Goal: Task Accomplishment & Management: Use online tool/utility

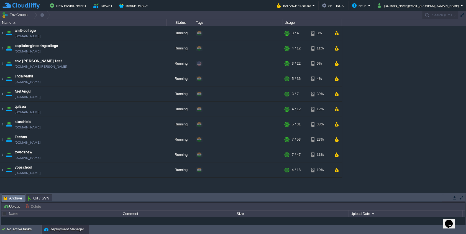
drag, startPoint x: 408, startPoint y: 54, endPoint x: 417, endPoint y: 55, distance: 9.2
click at [412, 58] on div "amit-college amit-college.cloudjiffy.net Running + Add to Env Group RAM 30% CPU…" at bounding box center [233, 109] width 466 height 167
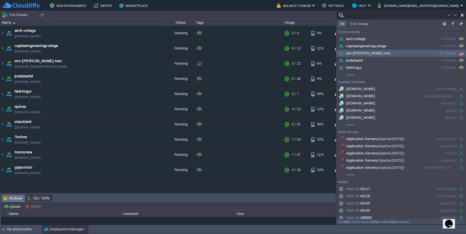
paste input "Techno"
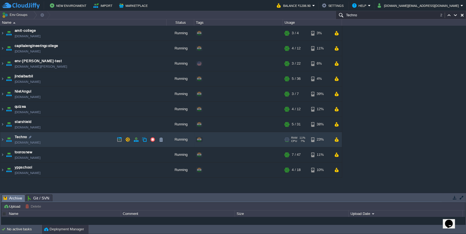
click at [71, 135] on td "Techno techno.cloudjiffy.net" at bounding box center [83, 139] width 166 height 15
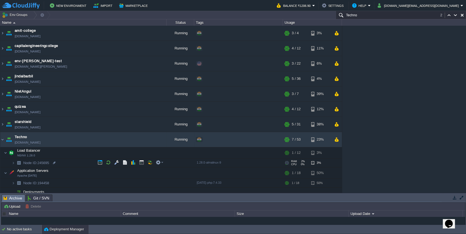
scroll to position [53, 0]
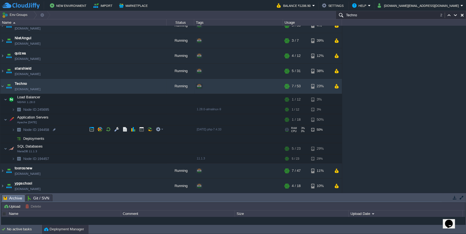
click at [15, 130] on img at bounding box center [19, 130] width 8 height 9
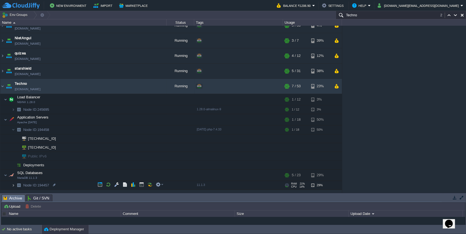
click at [12, 188] on img at bounding box center [13, 185] width 3 height 9
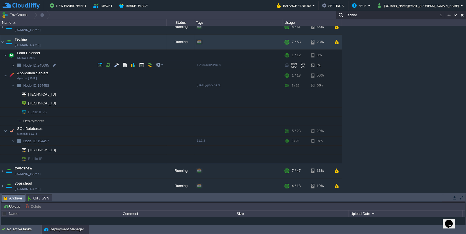
click at [14, 65] on img at bounding box center [13, 65] width 3 height 9
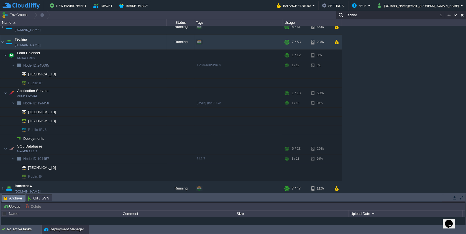
click at [397, 78] on div "amit-college amit-college.cloudjiffy.net Running + Add to Env Group RAM 30% CPU…" at bounding box center [233, 109] width 466 height 167
paste input "245695"
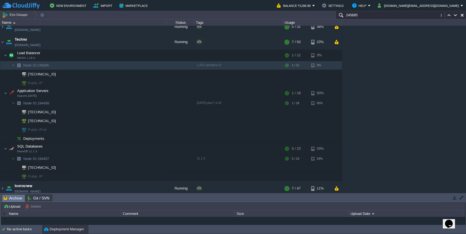
click at [400, 87] on div "amit-college amit-college.cloudjiffy.net Running + Add to Env Group RAM 31% CPU…" at bounding box center [233, 109] width 466 height 167
paste input "194458"
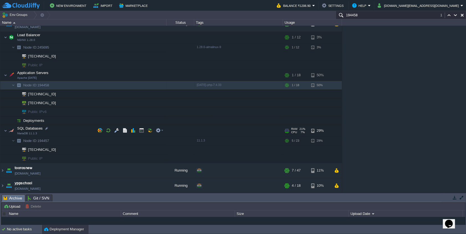
scroll to position [85, 0]
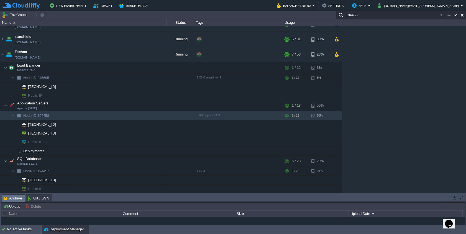
type input "194458"
click at [116, 53] on td at bounding box center [119, 54] width 8 height 8
click at [142, 161] on button "button" at bounding box center [141, 161] width 5 height 5
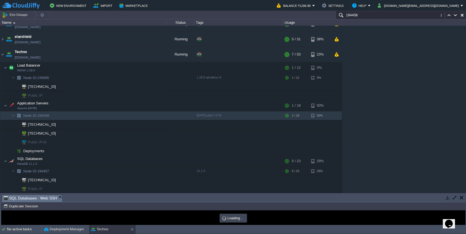
scroll to position [0, 0]
type input "#000000"
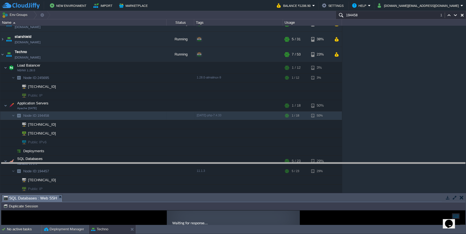
drag, startPoint x: 394, startPoint y: 198, endPoint x: 390, endPoint y: 185, distance: 13.6
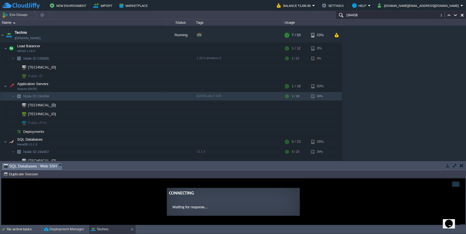
scroll to position [115, 0]
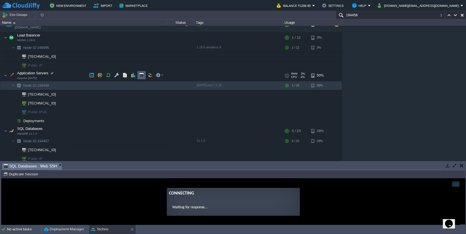
click at [141, 76] on button "button" at bounding box center [141, 75] width 5 height 5
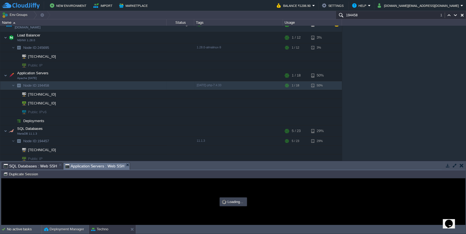
scroll to position [0, 0]
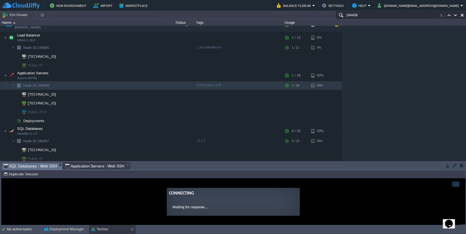
click at [38, 167] on span "SQL Databases : Web SSH" at bounding box center [30, 166] width 53 height 7
click at [77, 166] on span "Application Servers : Web SSH" at bounding box center [95, 166] width 60 height 7
click at [58, 166] on em "SQL Databases : Web SSH" at bounding box center [33, 166] width 59 height 7
click at [59, 167] on em "SQL Databases : Web SSH" at bounding box center [33, 166] width 59 height 7
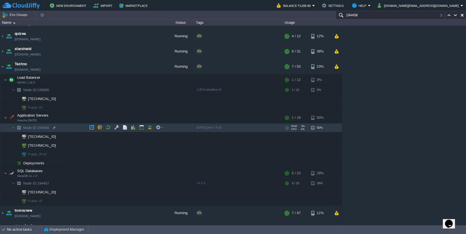
scroll to position [83, 0]
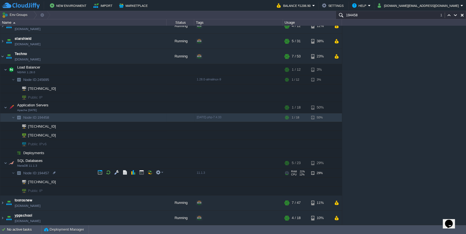
click at [43, 171] on span "Node ID: 194457" at bounding box center [36, 173] width 27 height 5
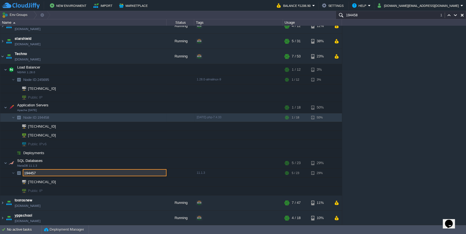
click at [43, 171] on input "194457" at bounding box center [95, 172] width 144 height 7
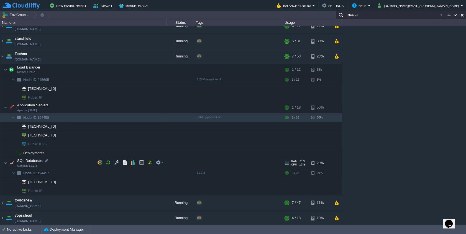
click at [243, 158] on div at bounding box center [238, 163] width 89 height 11
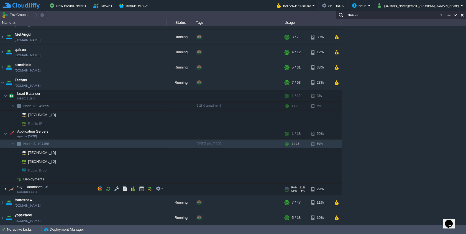
click at [4, 190] on img at bounding box center [5, 189] width 3 height 11
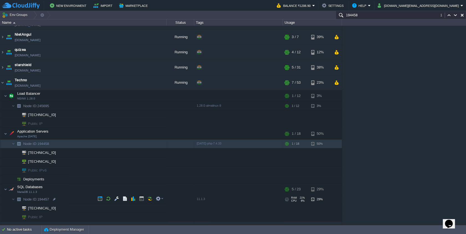
click at [44, 200] on span "Node ID: 194457" at bounding box center [36, 199] width 27 height 5
type input "194457"
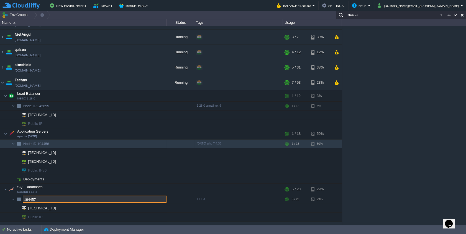
click at [44, 200] on input "194457" at bounding box center [95, 199] width 144 height 7
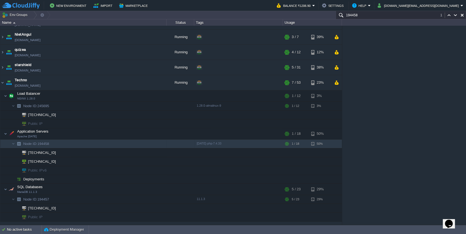
click at [397, 145] on div "amit-college amit-college.cloudjiffy.net Running + Add to Env Group RAM 30% CPU…" at bounding box center [233, 126] width 466 height 200
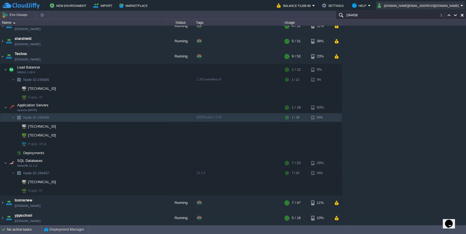
click at [435, 6] on button "cakiweb.com@gmail.com" at bounding box center [418, 5] width 83 height 7
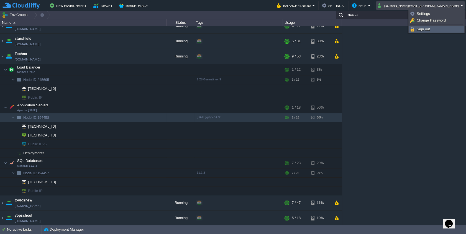
click at [423, 27] on span "Sign out" at bounding box center [422, 29] width 13 height 4
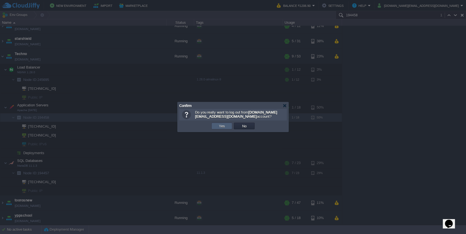
click at [219, 129] on td "Yes" at bounding box center [221, 126] width 21 height 7
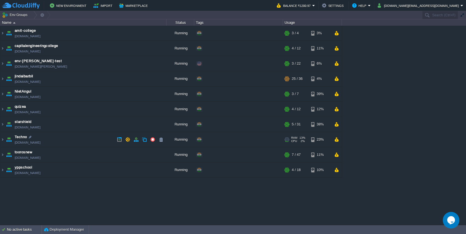
click at [48, 138] on td "Techno techno.cloudjiffy.net" at bounding box center [83, 139] width 166 height 15
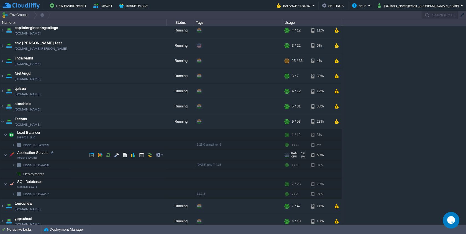
scroll to position [22, 0]
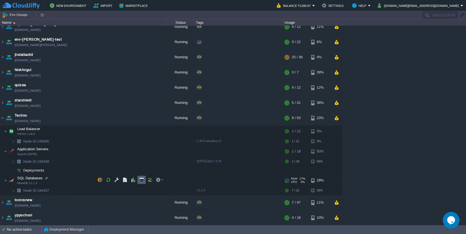
click at [141, 182] on button "button" at bounding box center [141, 180] width 5 height 5
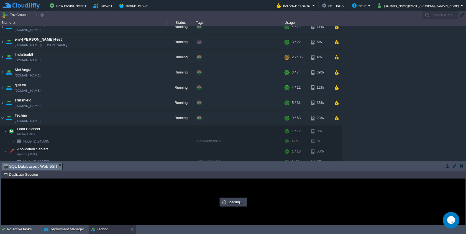
scroll to position [0, 0]
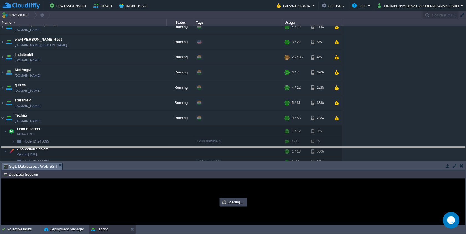
drag, startPoint x: 152, startPoint y: 167, endPoint x: 150, endPoint y: 152, distance: 14.5
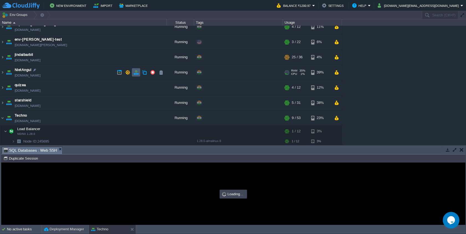
type input "#000000"
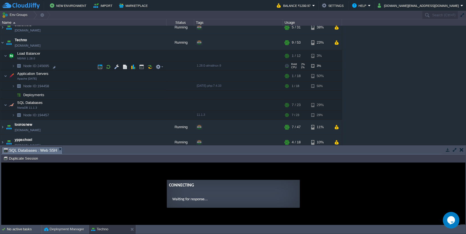
scroll to position [102, 0]
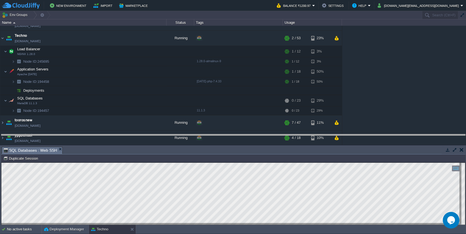
drag, startPoint x: 128, startPoint y: 152, endPoint x: 131, endPoint y: 96, distance: 56.2
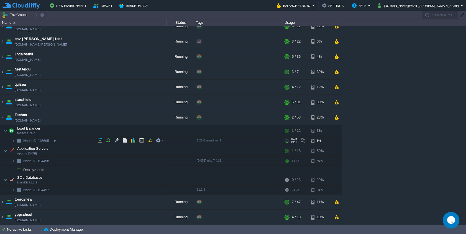
scroll to position [22, 0]
click at [140, 182] on button "button" at bounding box center [141, 180] width 5 height 5
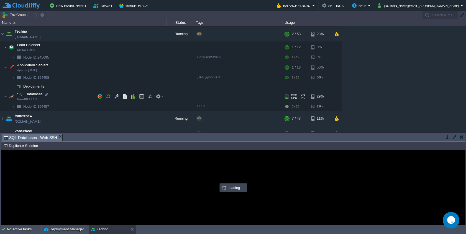
scroll to position [112, 0]
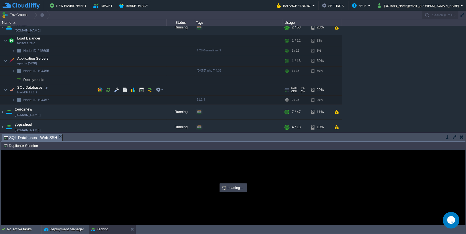
type input "#000000"
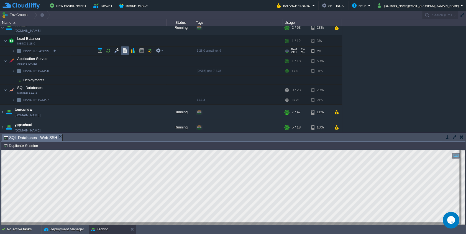
scroll to position [82, 0]
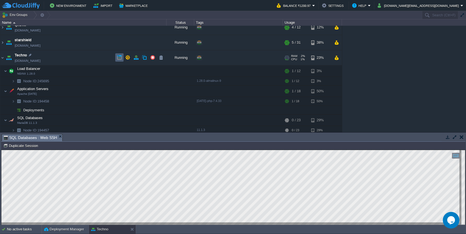
click at [119, 57] on button "button" at bounding box center [119, 57] width 5 height 5
click at [450, 6] on button "cakiweb.com@gmail.com" at bounding box center [418, 5] width 83 height 7
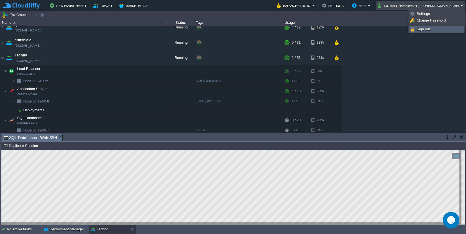
click at [435, 31] on link "Sign out" at bounding box center [436, 29] width 55 height 6
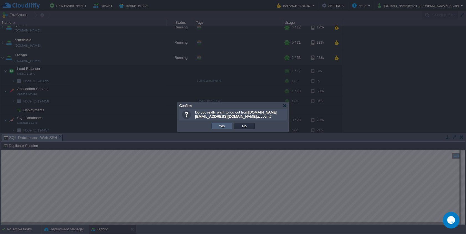
click at [219, 125] on button "Yes" at bounding box center [221, 126] width 9 height 5
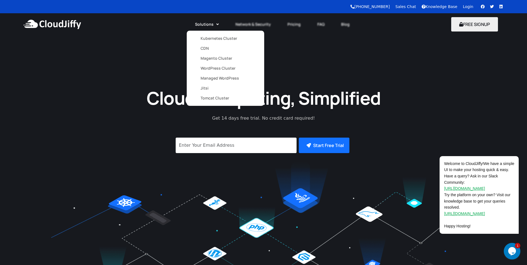
click at [213, 40] on link "Kubernetes Cluster" at bounding box center [226, 38] width 50 height 10
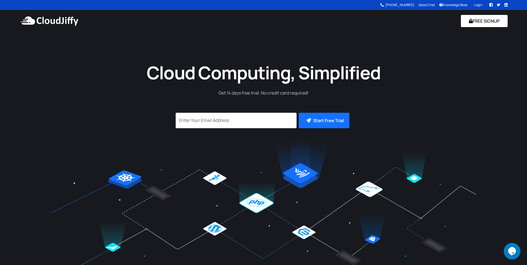
drag, startPoint x: 32, startPoint y: 12, endPoint x: 9, endPoint y: 31, distance: 29.9
click at [9, 31] on nav "FREE SIGNUP" at bounding box center [263, 21] width 527 height 22
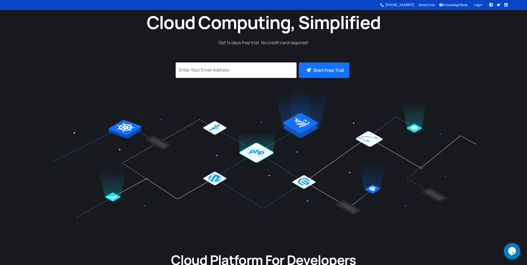
scroll to position [133, 0]
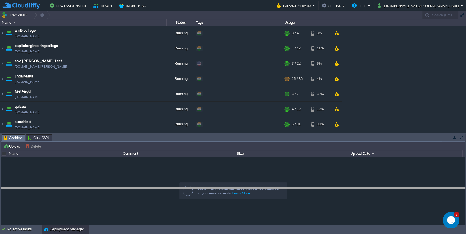
drag, startPoint x: 71, startPoint y: 134, endPoint x: 71, endPoint y: 181, distance: 47.1
click at [71, 188] on body "New Environment Import Marketplace Bonus ₹0.00 Upgrade Account Balance ₹1194.80…" at bounding box center [233, 117] width 466 height 234
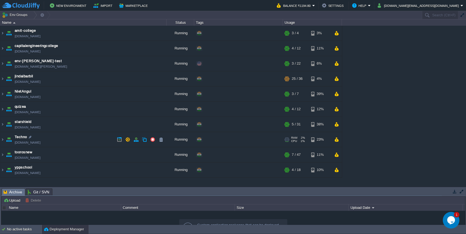
click at [53, 139] on td "Techno [DOMAIN_NAME]" at bounding box center [83, 139] width 166 height 15
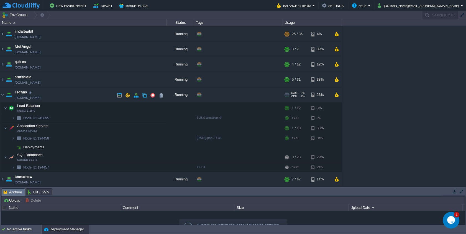
scroll to position [60, 0]
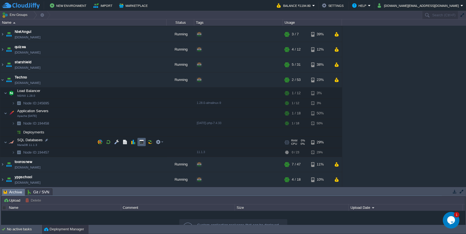
click at [140, 142] on button "button" at bounding box center [141, 142] width 5 height 5
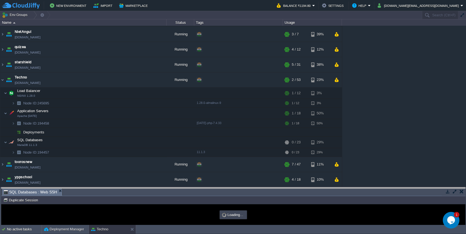
scroll to position [0, 0]
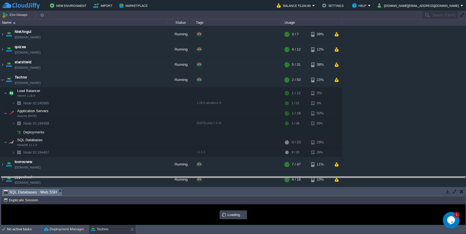
type input "#000000"
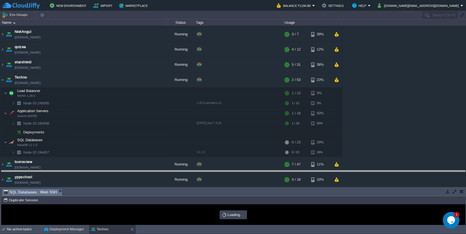
drag, startPoint x: 128, startPoint y: 192, endPoint x: 127, endPoint y: 172, distance: 20.2
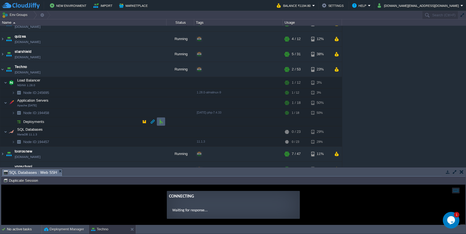
scroll to position [79, 0]
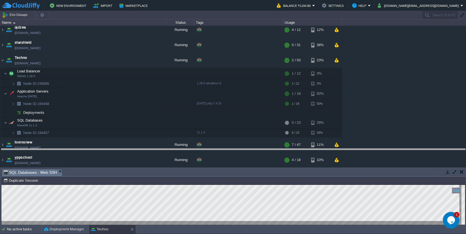
drag, startPoint x: 75, startPoint y: 173, endPoint x: 76, endPoint y: 153, distance: 20.2
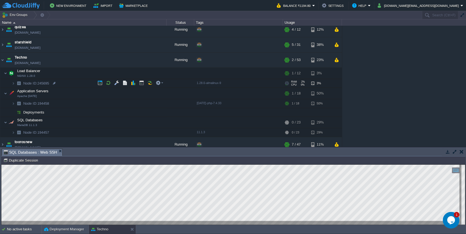
scroll to position [69, 0]
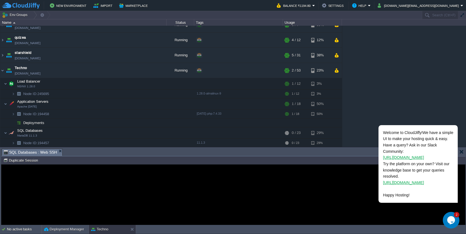
click at [62, 172] on guac-modal "Error An error has occurred and this action cannot be completed. If the problem…" at bounding box center [232, 195] width 463 height 60
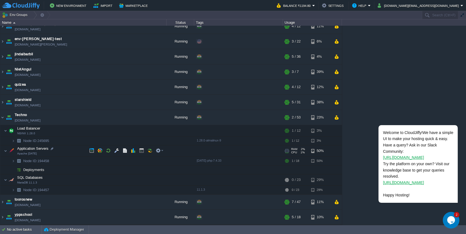
scroll to position [22, 0]
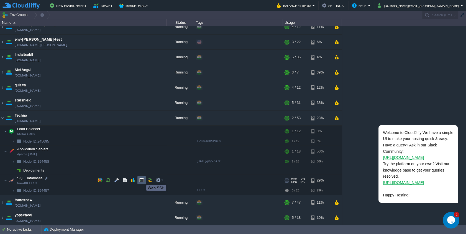
click at [142, 180] on button "button" at bounding box center [141, 180] width 5 height 5
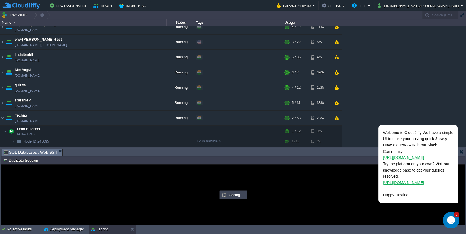
scroll to position [0, 0]
type input "#000000"
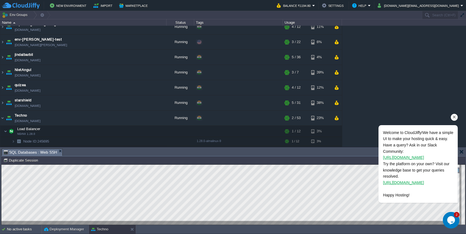
drag, startPoint x: 454, startPoint y: 121, endPoint x: 669, endPoint y: 221, distance: 237.4
click at [454, 121] on div "Chat attention grabber" at bounding box center [453, 117] width 7 height 7
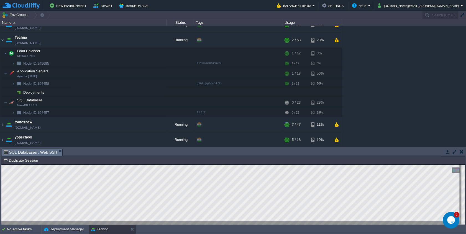
scroll to position [22, 0]
